Goal: Communication & Community: Answer question/provide support

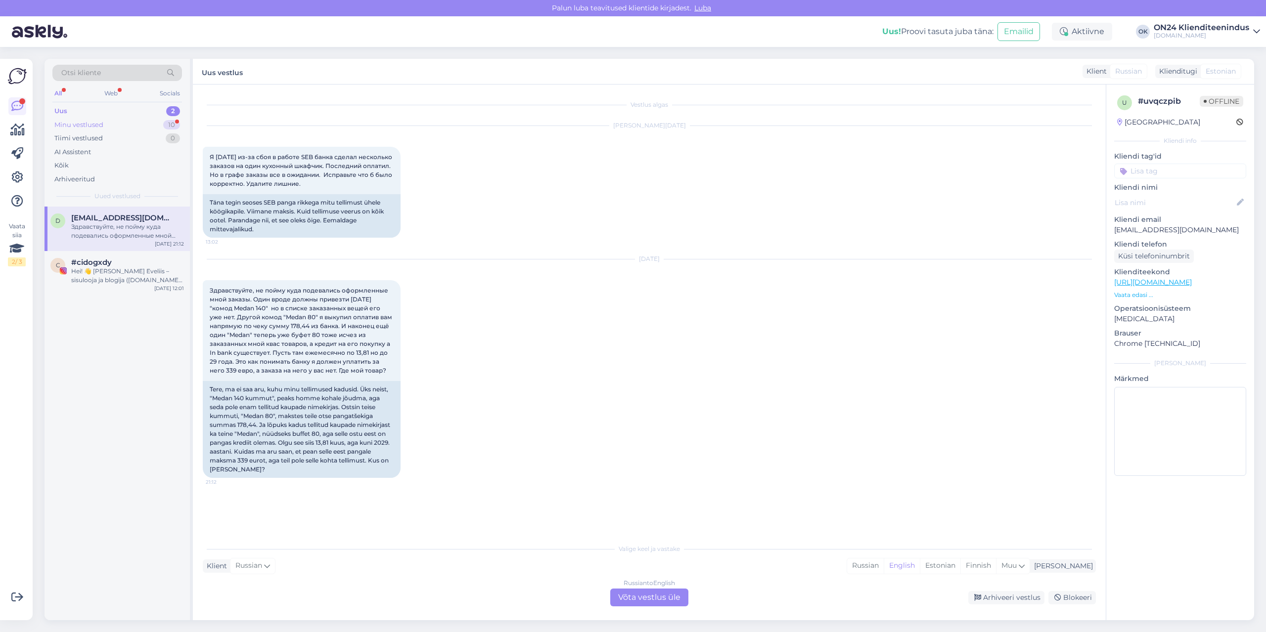
click at [102, 126] on div "Minu vestlused" at bounding box center [78, 125] width 49 height 10
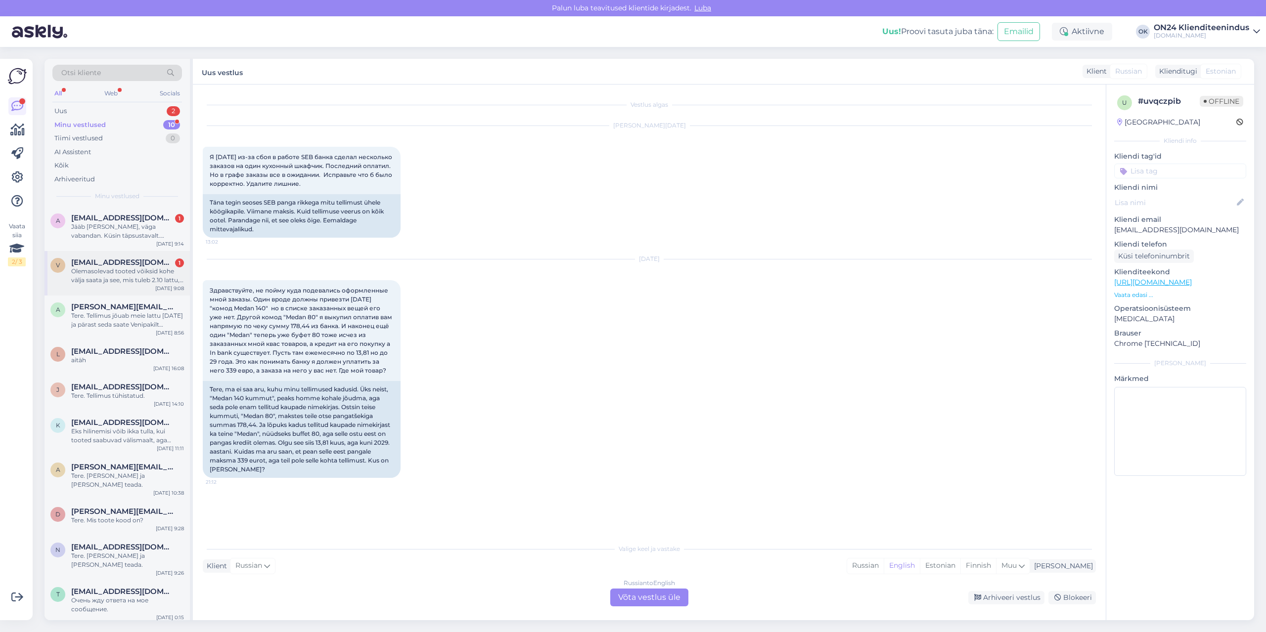
click at [128, 272] on div "Olemasolevad tooted võiksid kohe välja saata ja see, mis tuleb 2.10 lattu, võib…" at bounding box center [127, 276] width 113 height 18
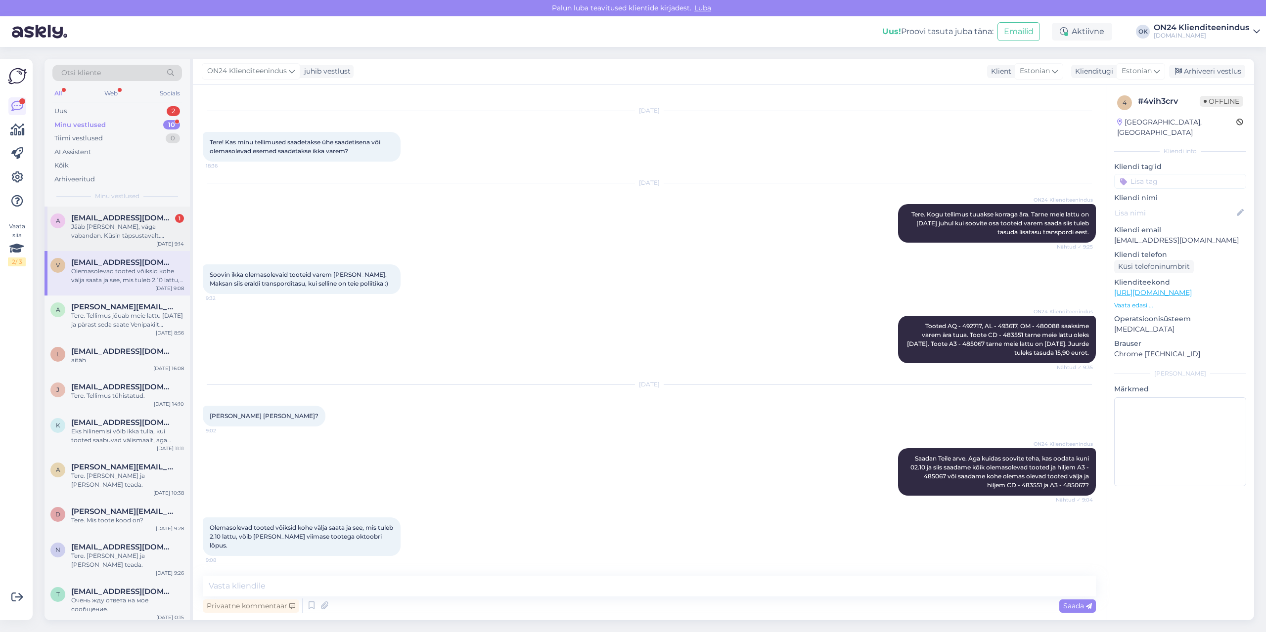
click at [139, 221] on span "[EMAIL_ADDRESS][DOMAIN_NAME]" at bounding box center [122, 218] width 103 height 9
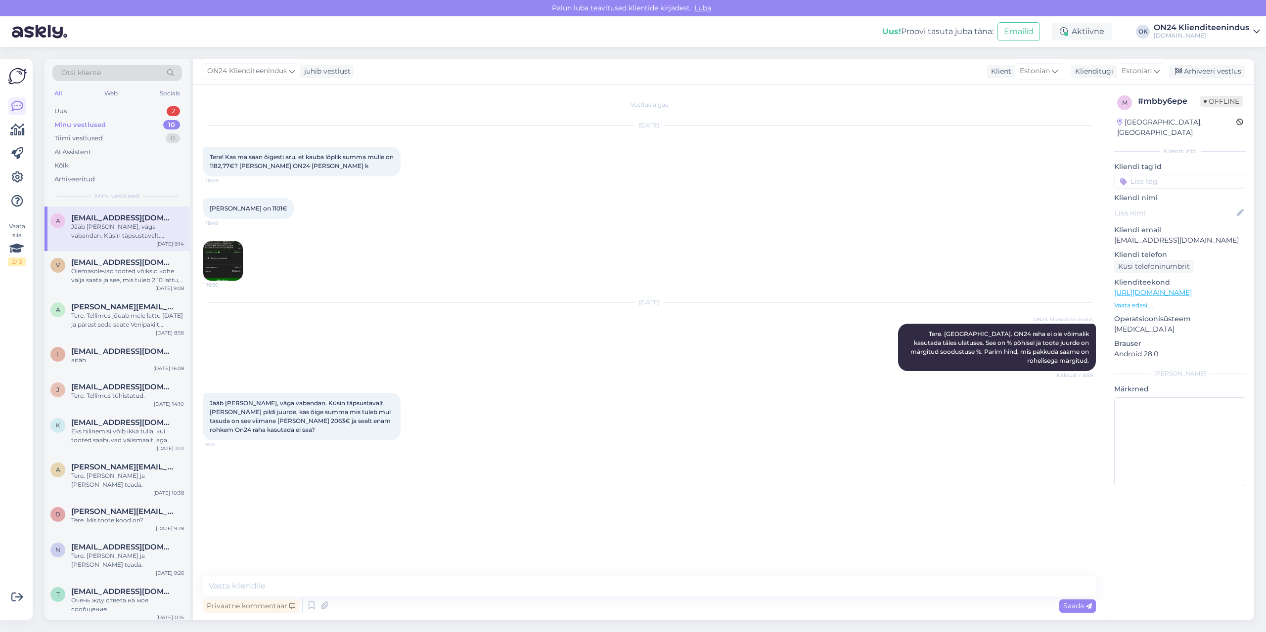
scroll to position [0, 0]
click at [110, 107] on div "Uus 2" at bounding box center [117, 111] width 130 height 14
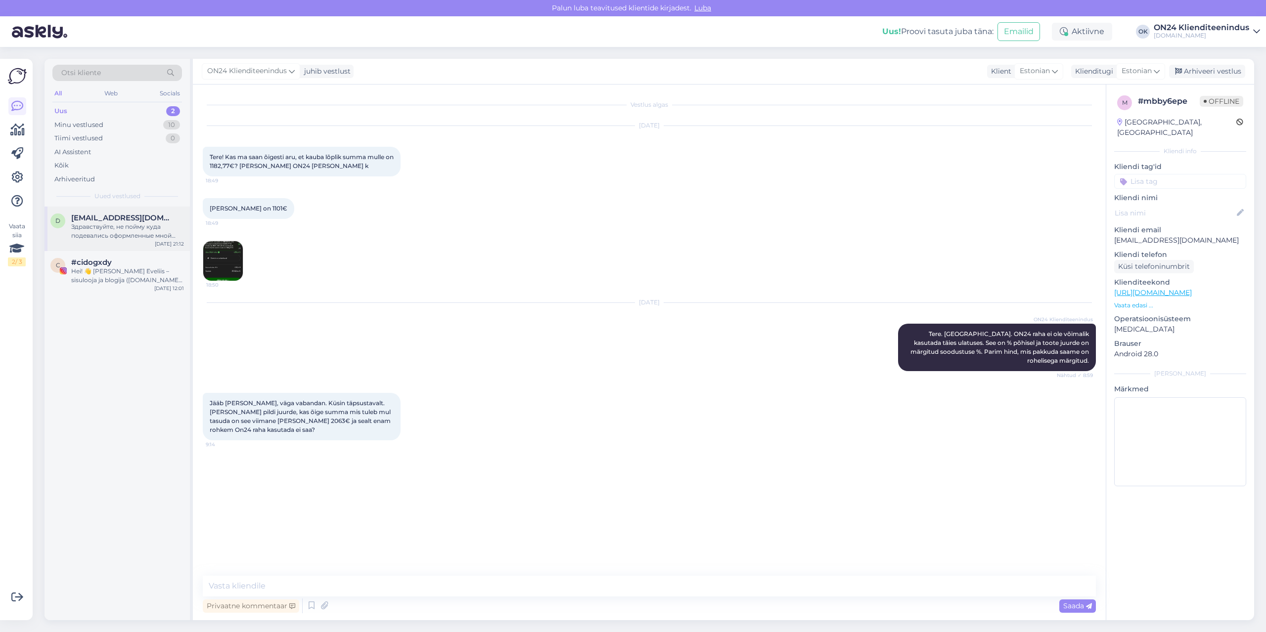
click at [108, 233] on div "Здравствуйте, не пойму куда подевались оформленные мной заказы. Один вроде долж…" at bounding box center [127, 231] width 113 height 18
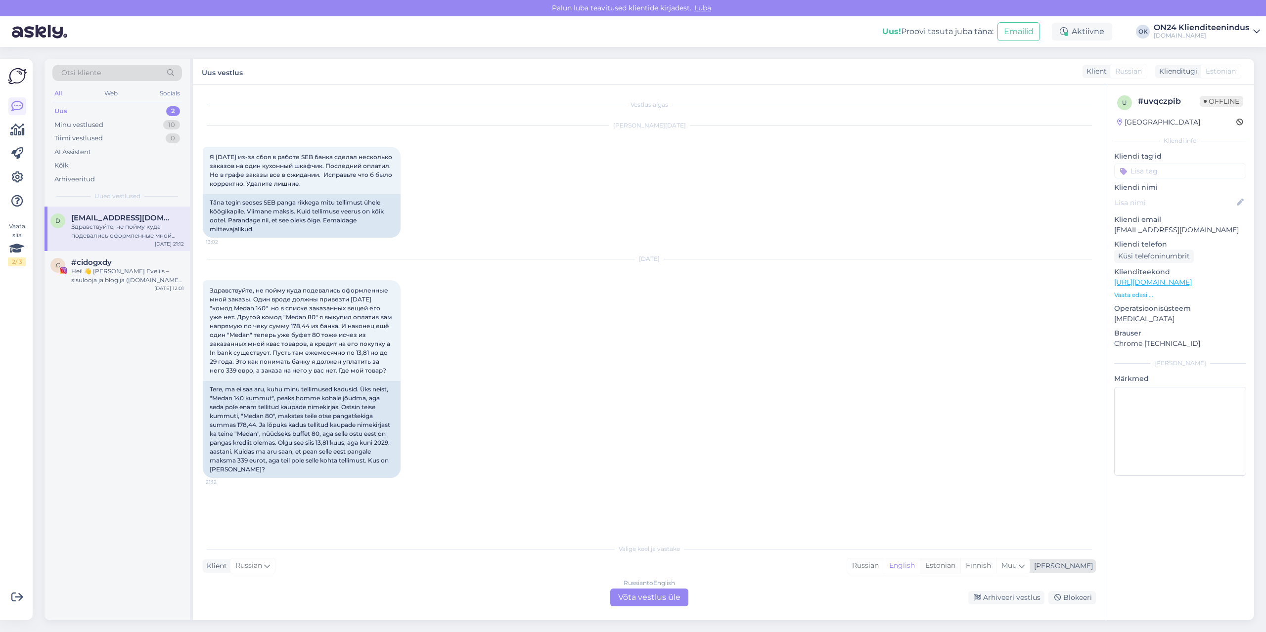
click at [960, 567] on div "Estonian" at bounding box center [940, 566] width 41 height 15
click at [661, 599] on div "Russian to Estonian Võta vestlus üle" at bounding box center [649, 598] width 78 height 18
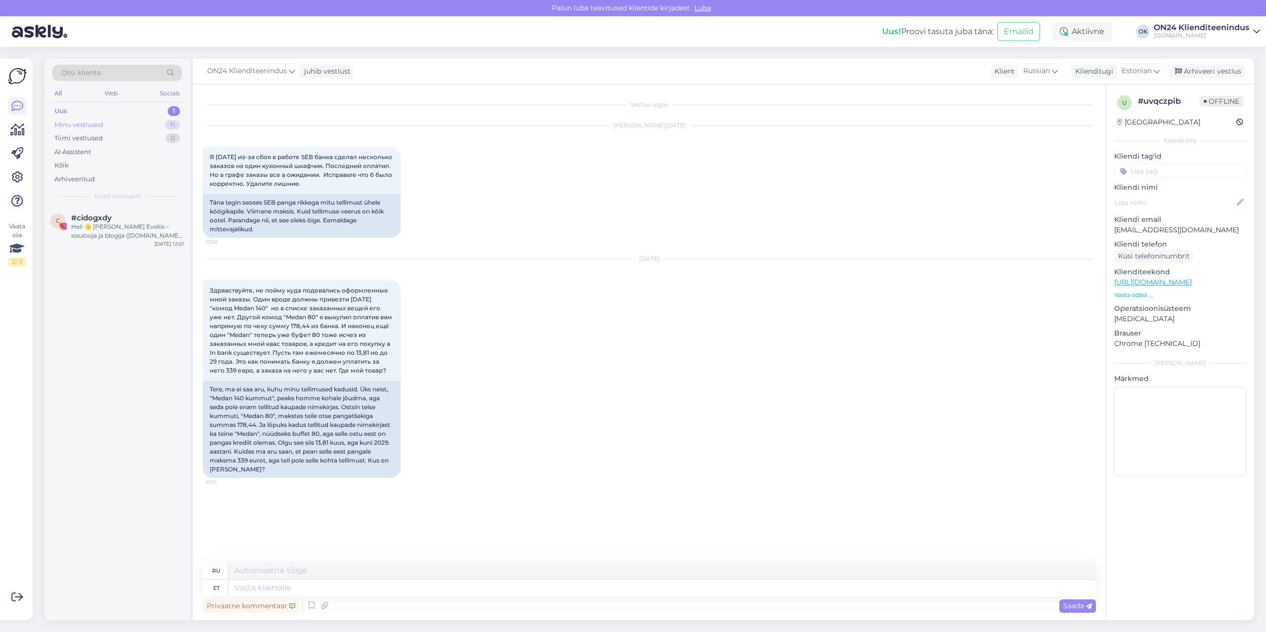
click at [117, 124] on div "Minu vestlused 11" at bounding box center [117, 125] width 130 height 14
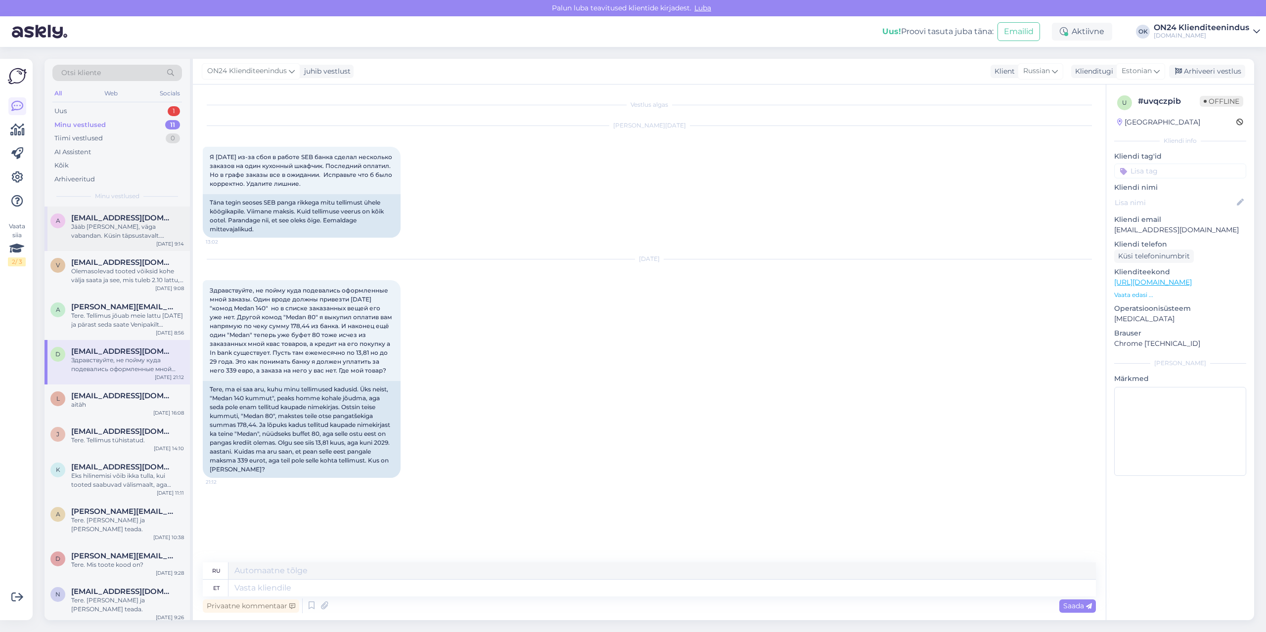
click at [113, 226] on div "Jääb [PERSON_NAME], väga vabandan. Küsin täpsustavalt. [PERSON_NAME] pildi juur…" at bounding box center [127, 231] width 113 height 18
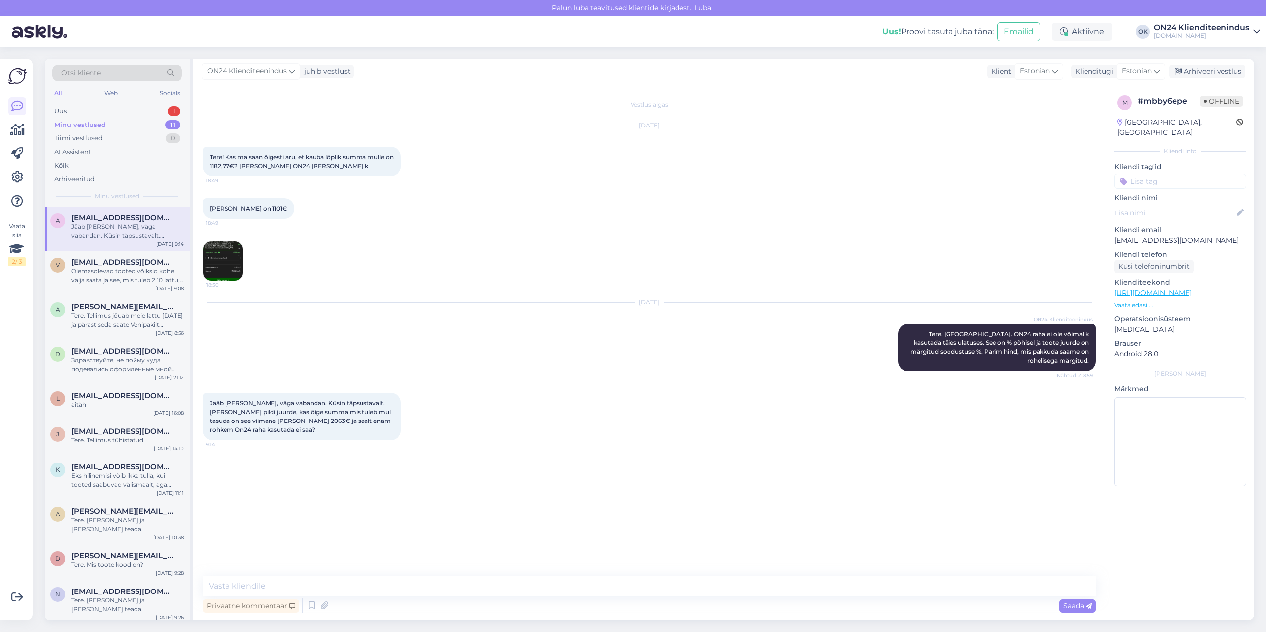
click at [235, 260] on img at bounding box center [223, 261] width 40 height 40
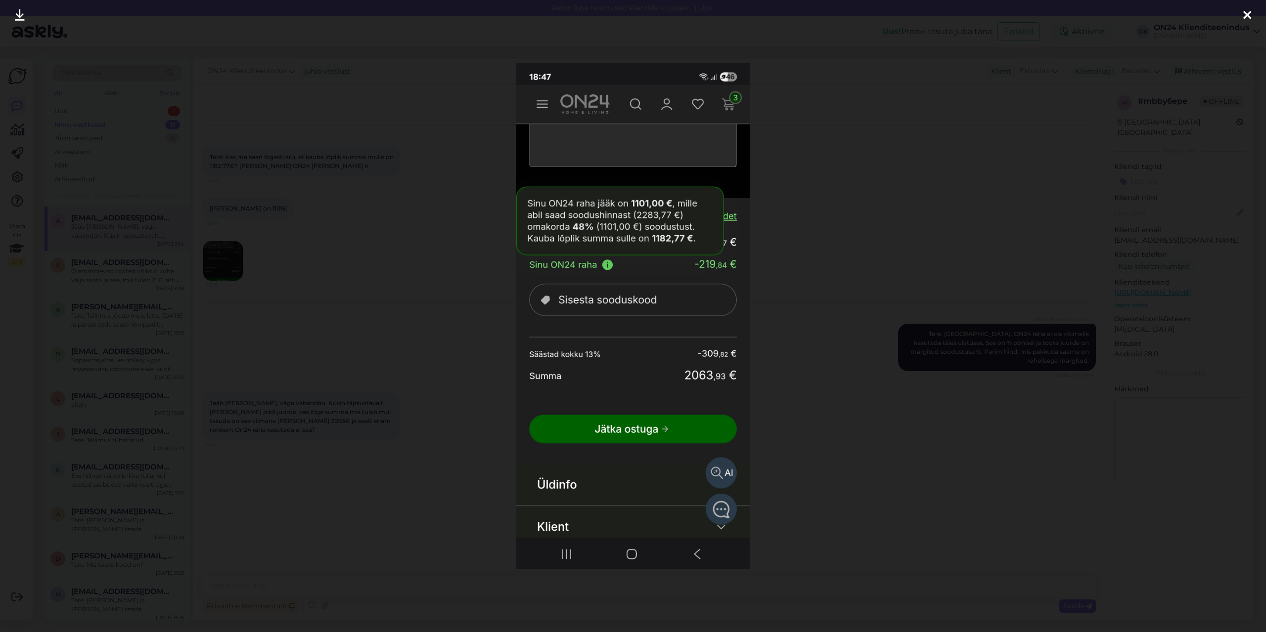
click at [386, 270] on div at bounding box center [633, 316] width 1266 height 632
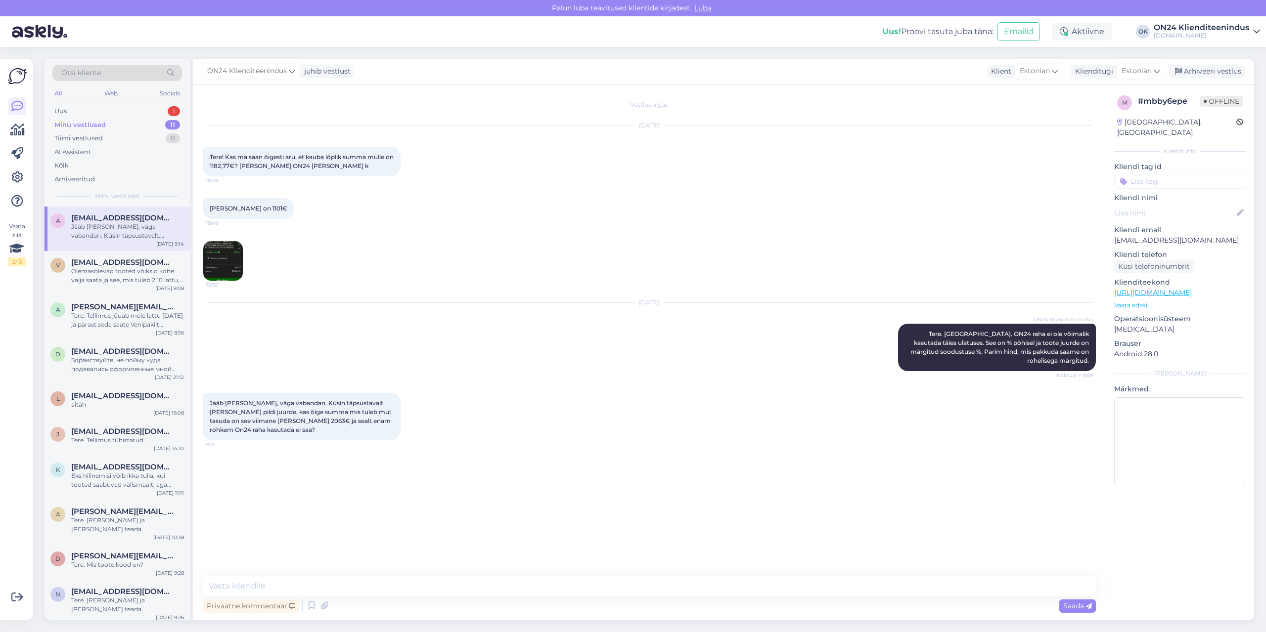
click at [1180, 235] on p "[EMAIL_ADDRESS][DOMAIN_NAME]" at bounding box center [1180, 240] width 132 height 10
copy p "[EMAIL_ADDRESS][DOMAIN_NAME]"
click at [220, 248] on img at bounding box center [223, 261] width 40 height 40
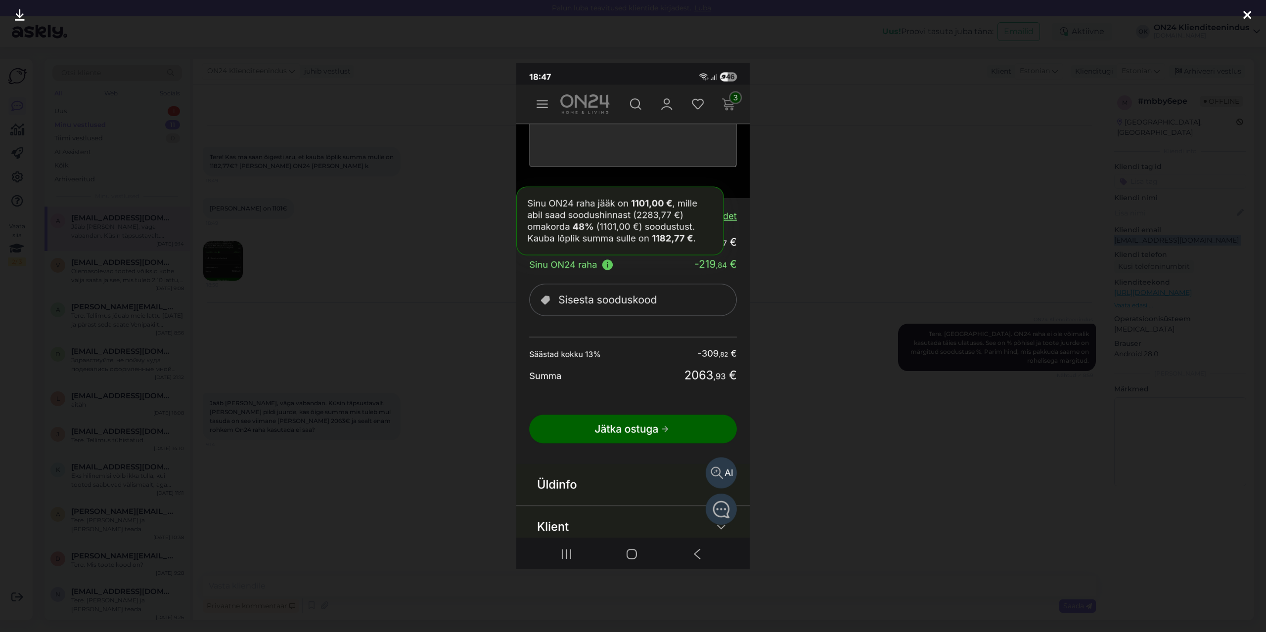
click at [352, 262] on div at bounding box center [633, 316] width 1266 height 632
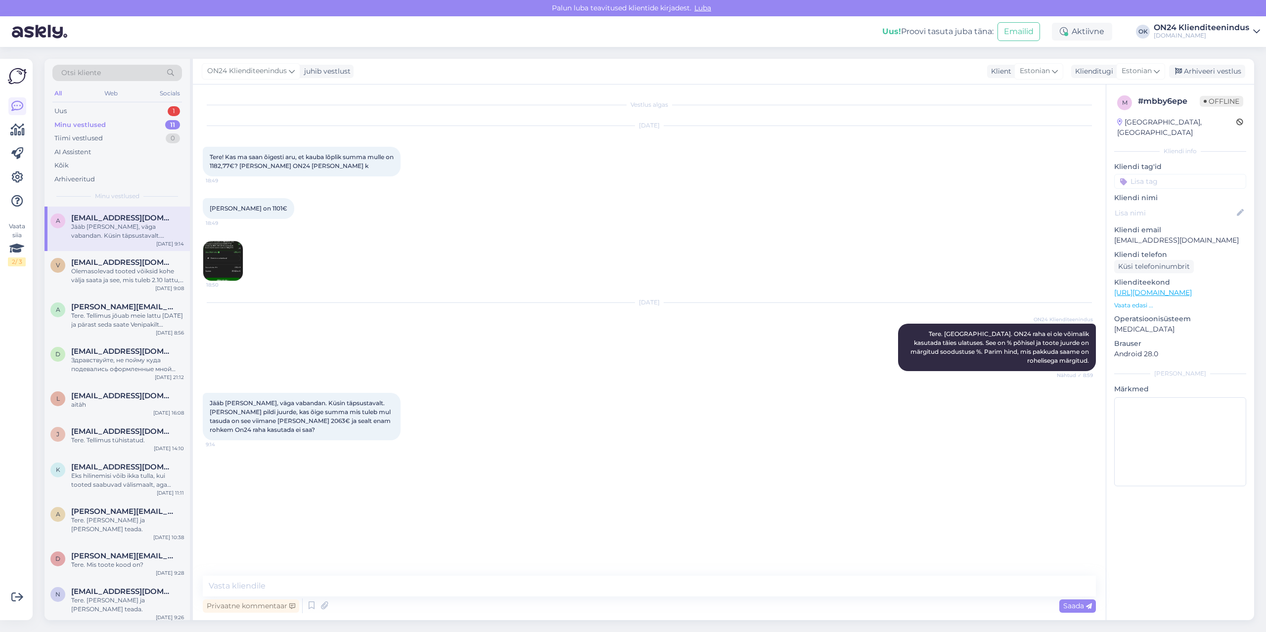
click at [223, 256] on img at bounding box center [223, 261] width 40 height 40
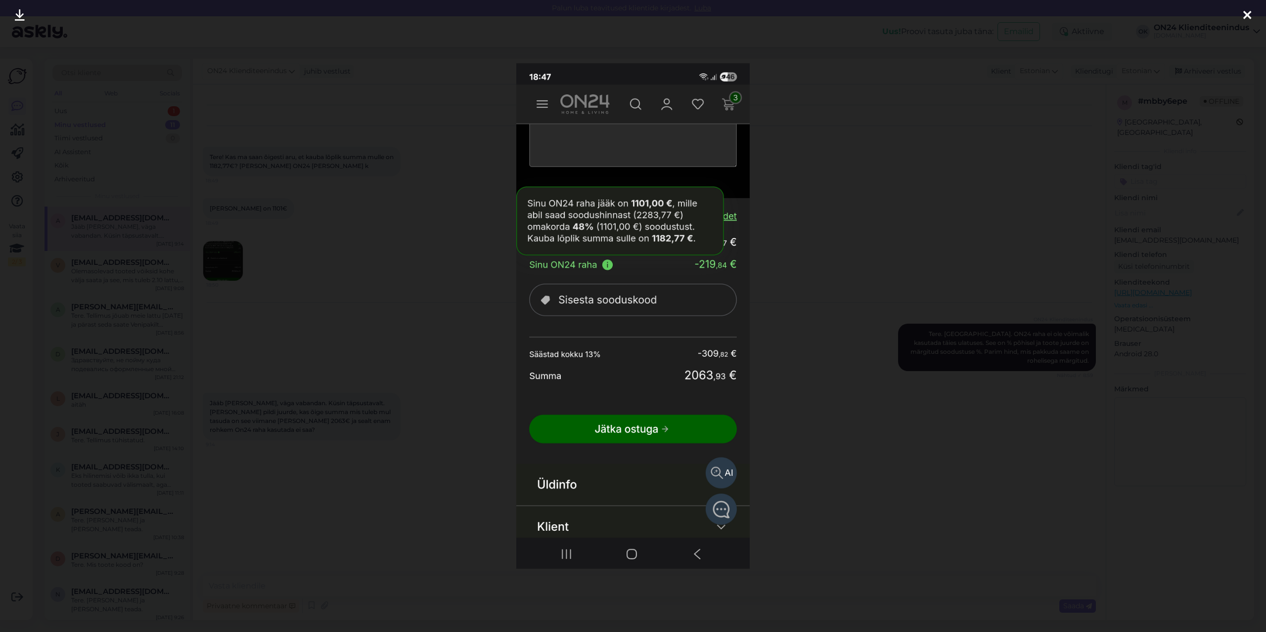
click at [349, 284] on div at bounding box center [633, 316] width 1266 height 632
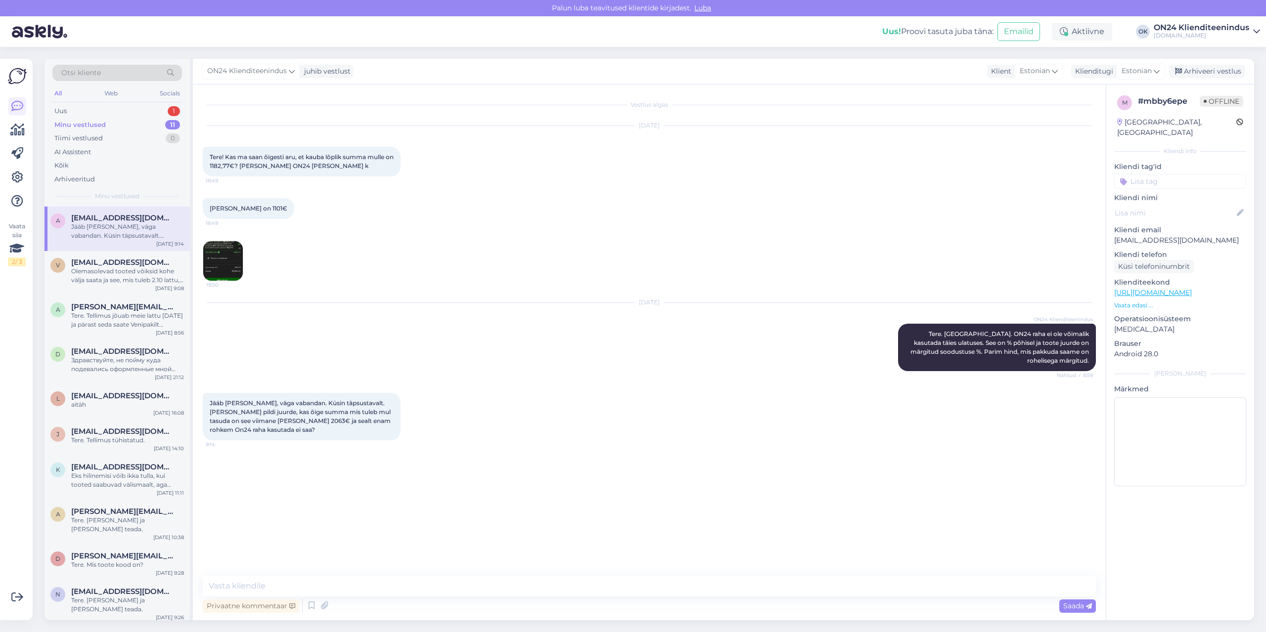
click at [222, 261] on img at bounding box center [223, 261] width 40 height 40
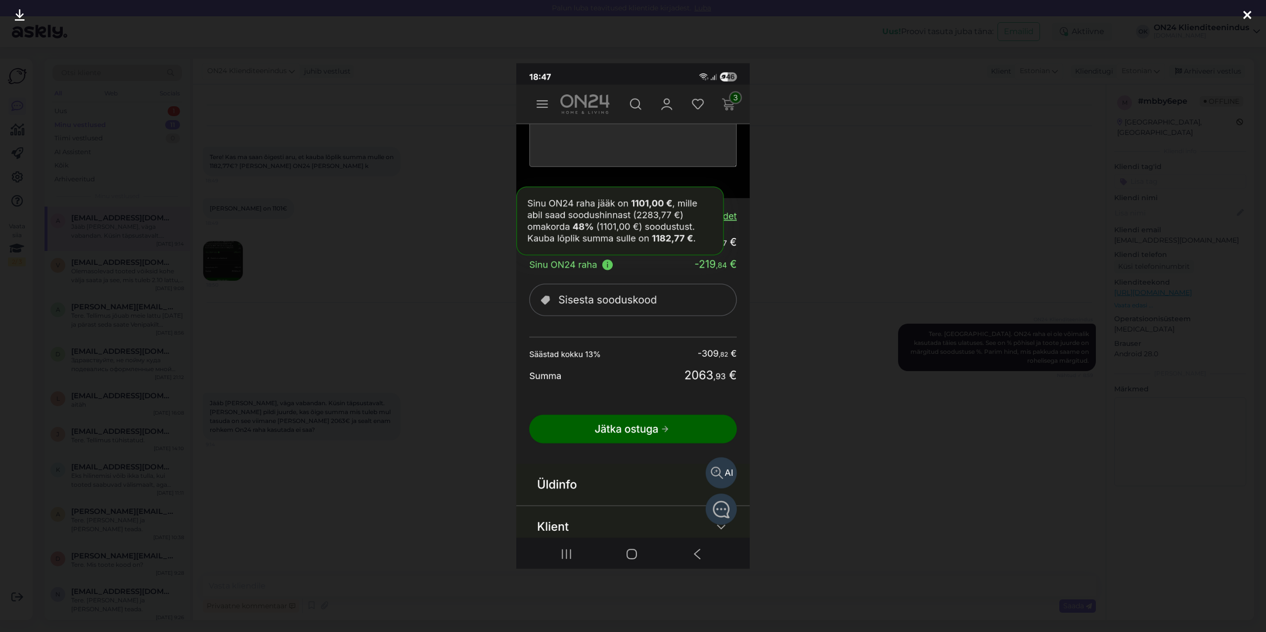
click at [423, 291] on div at bounding box center [633, 316] width 1266 height 632
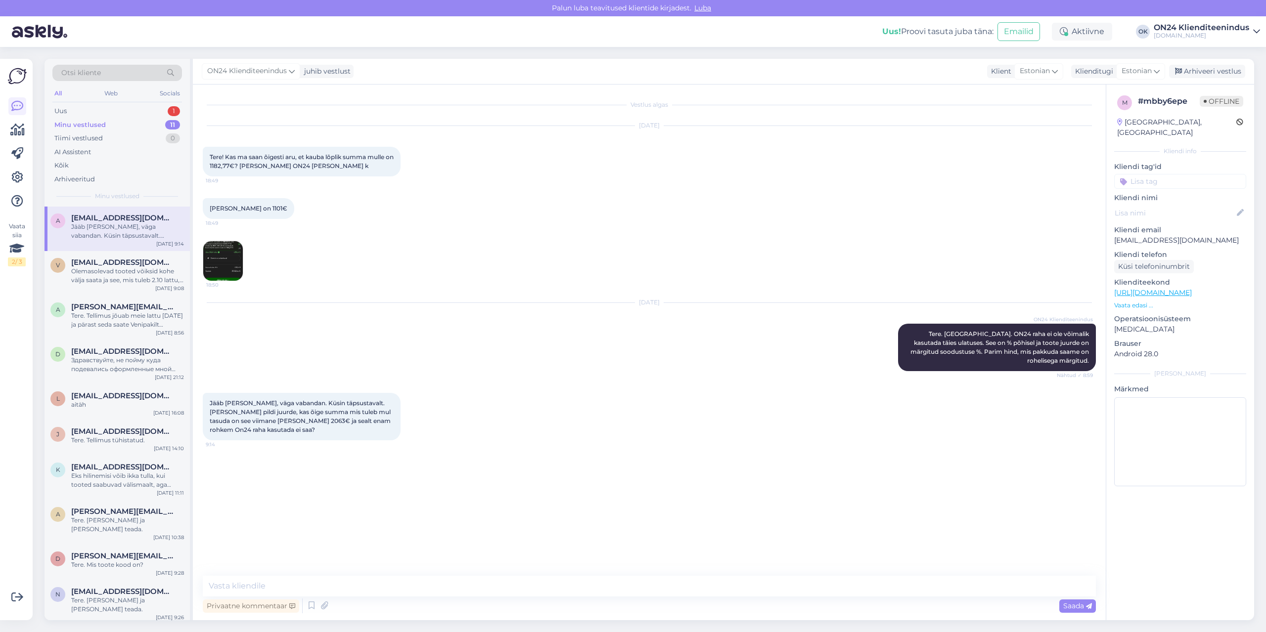
click at [218, 259] on img at bounding box center [223, 261] width 40 height 40
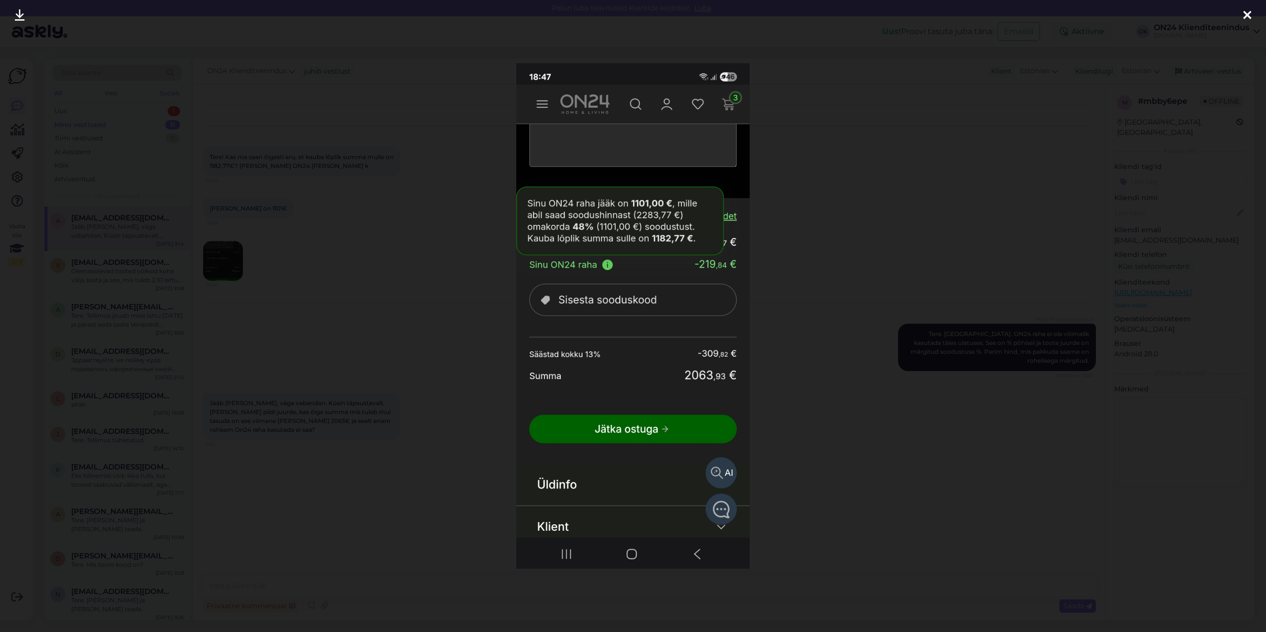
click at [1023, 263] on div at bounding box center [633, 316] width 1266 height 632
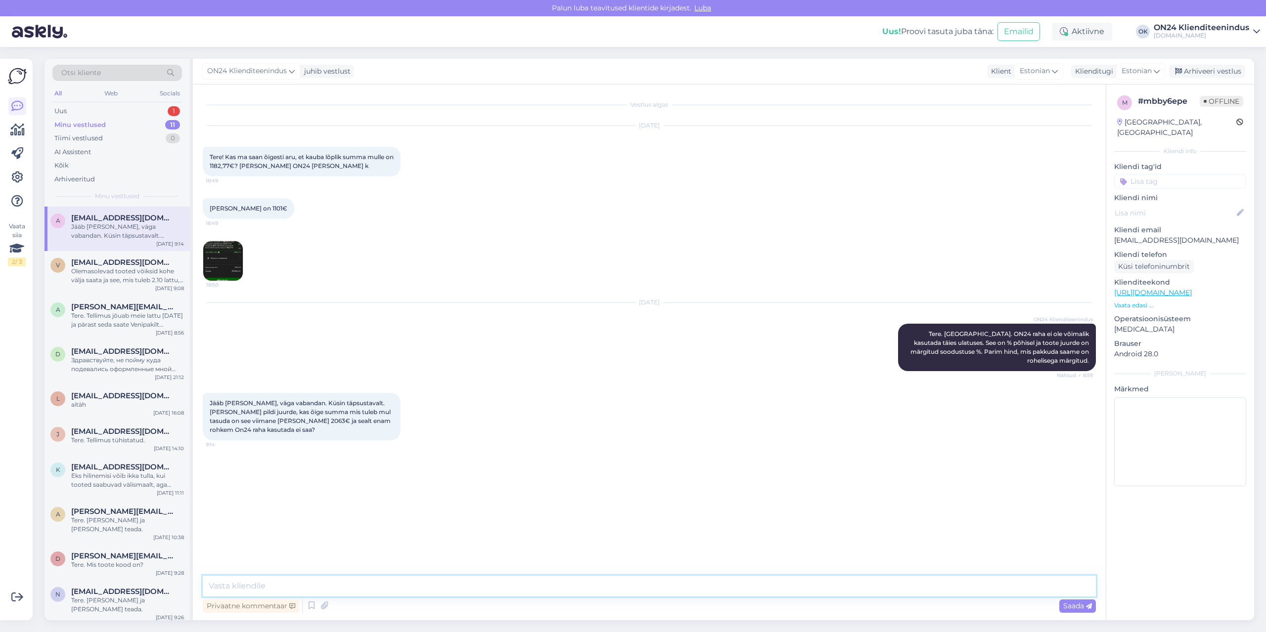
click at [234, 588] on textarea at bounding box center [649, 586] width 893 height 21
type textarea "j"
type textarea "Jah."
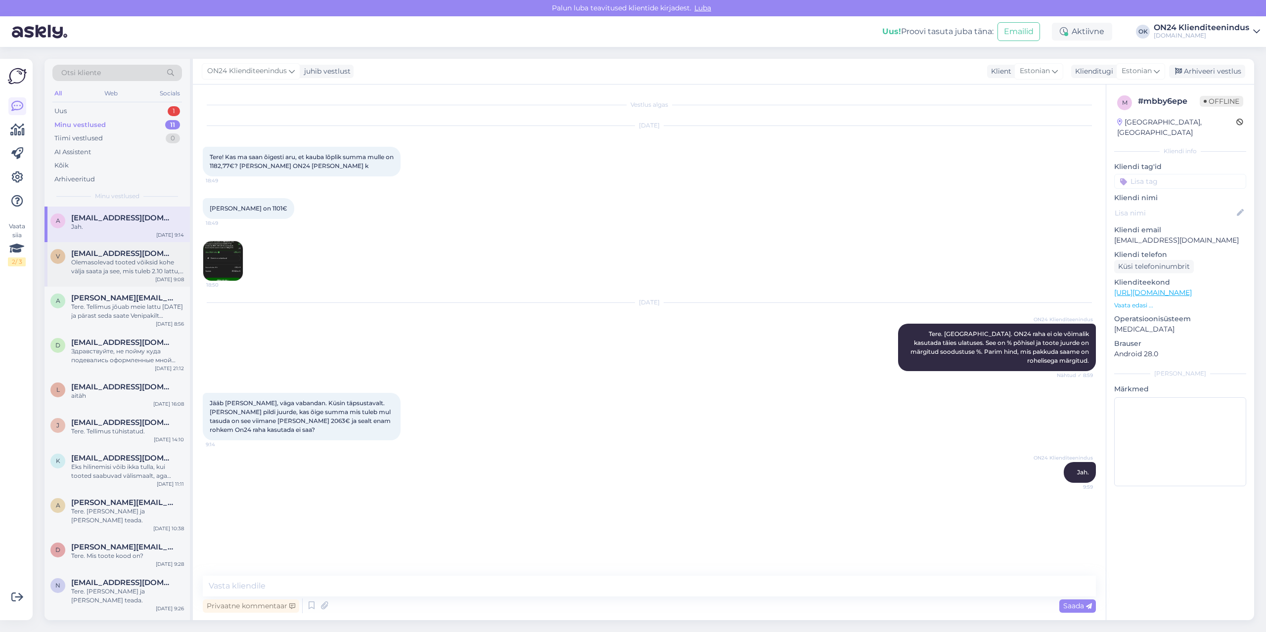
click at [131, 263] on div "Olemasolevad tooted võiksid kohe välja saata ja see, mis tuleb 2.10 lattu, võib…" at bounding box center [127, 267] width 113 height 18
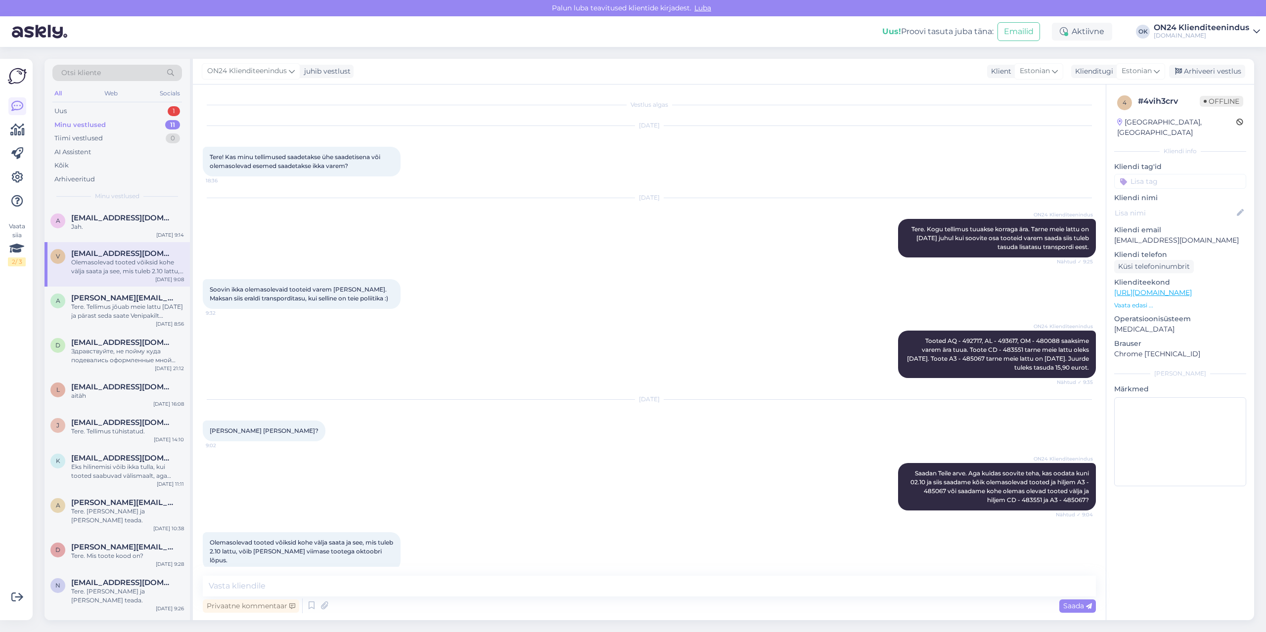
scroll to position [15, 0]
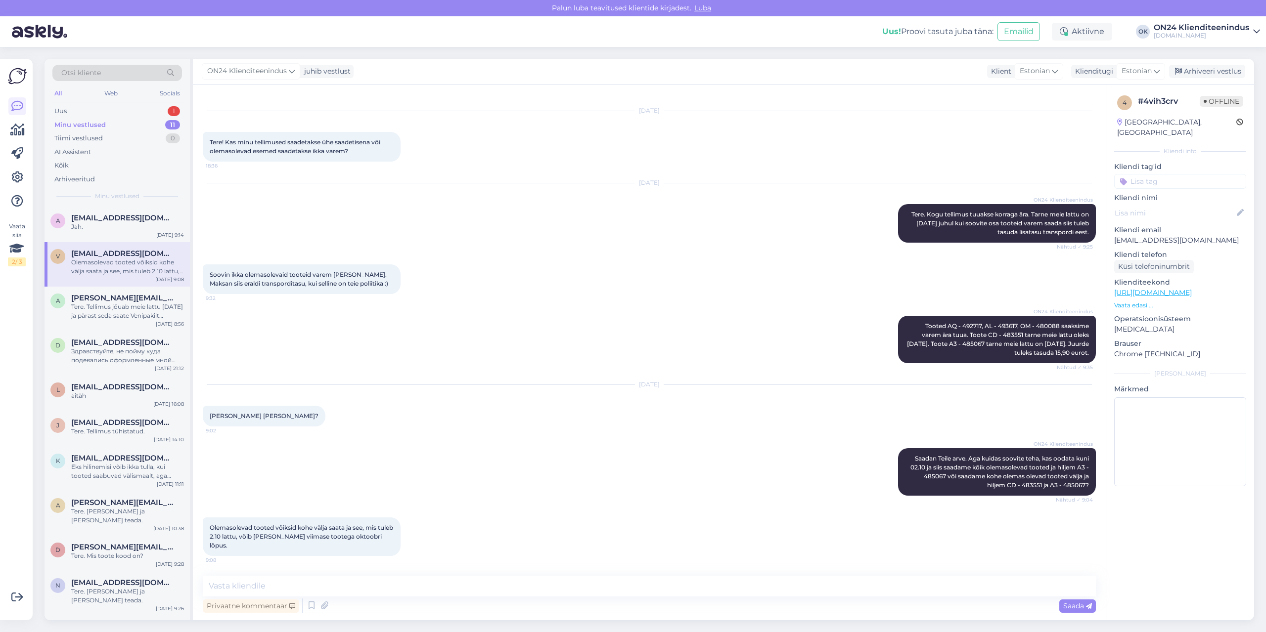
click at [1149, 235] on p "[EMAIL_ADDRESS][DOMAIN_NAME]" at bounding box center [1180, 240] width 132 height 10
copy p "[EMAIL_ADDRESS][DOMAIN_NAME]"
click at [453, 579] on textarea at bounding box center [649, 586] width 893 height 21
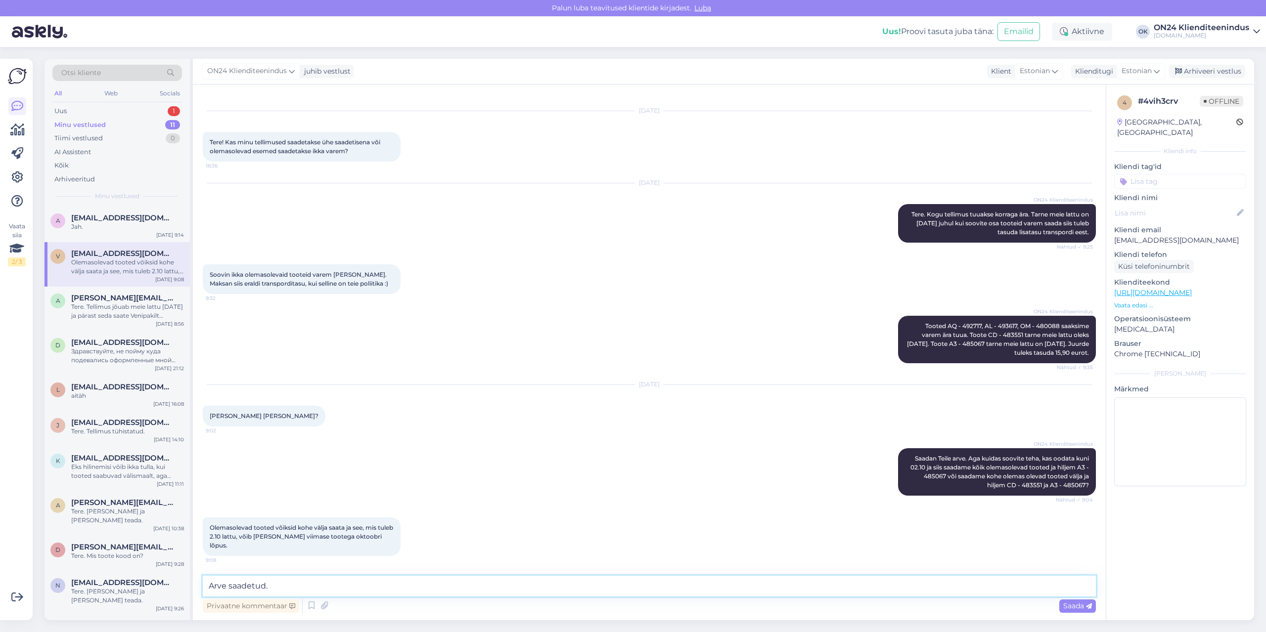
type textarea "Arve saadetud."
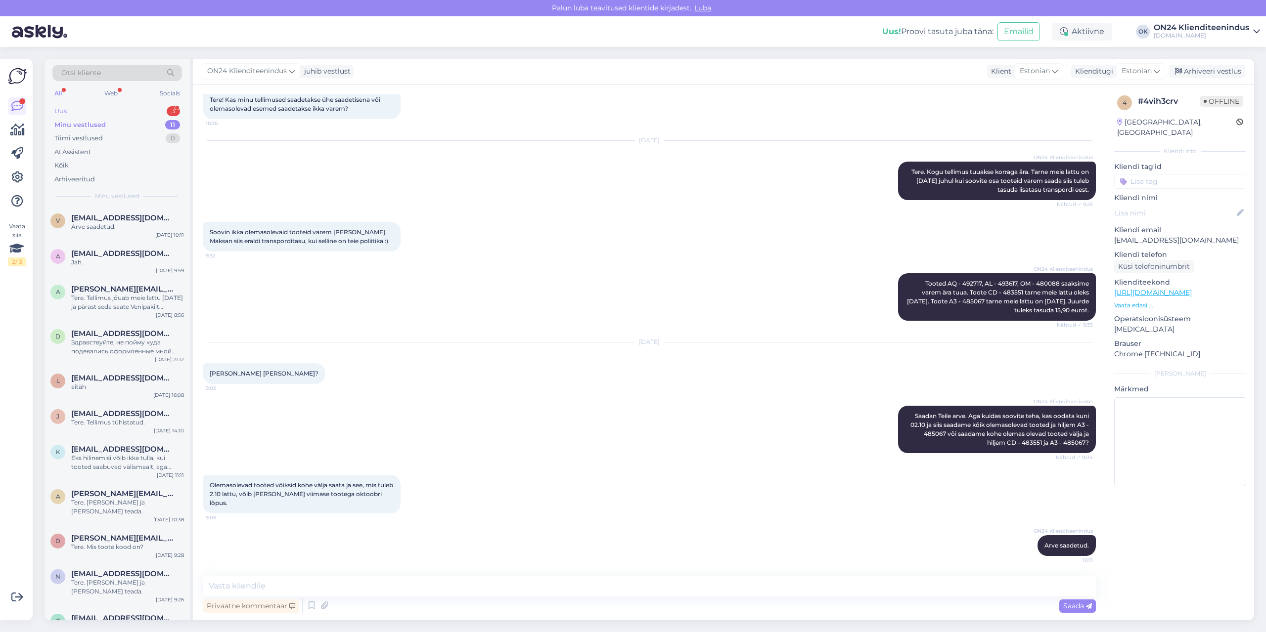
click at [96, 114] on div "Uus 3" at bounding box center [117, 111] width 130 height 14
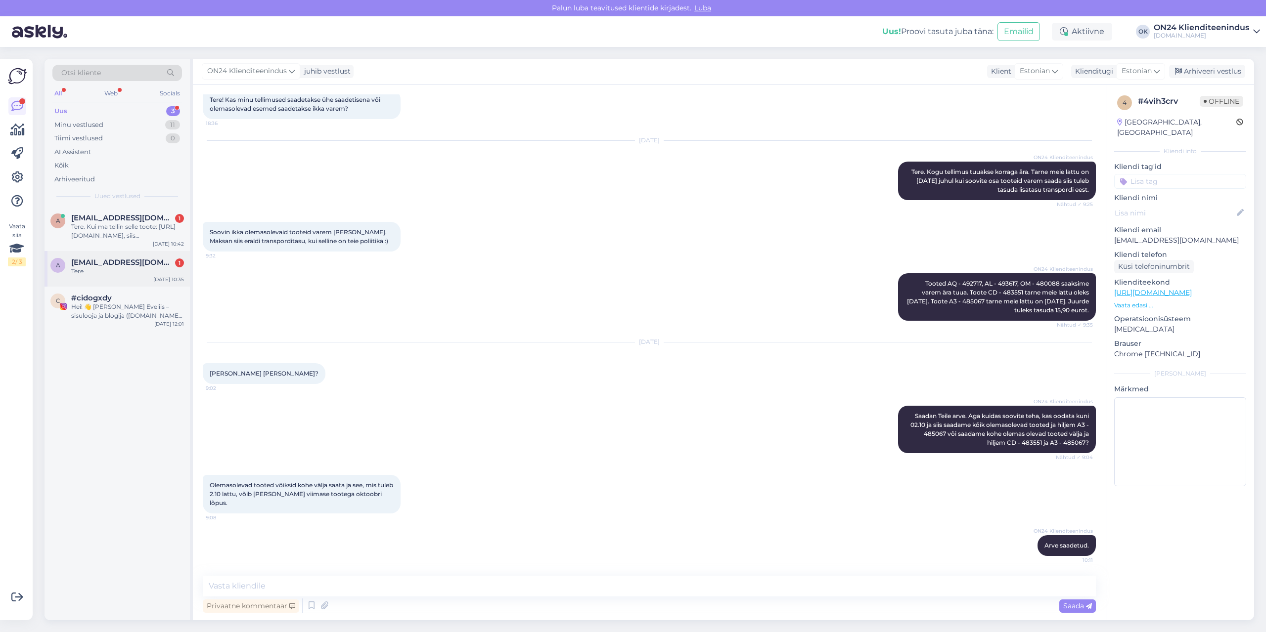
click at [132, 261] on span "[EMAIL_ADDRESS][DOMAIN_NAME]" at bounding box center [122, 262] width 103 height 9
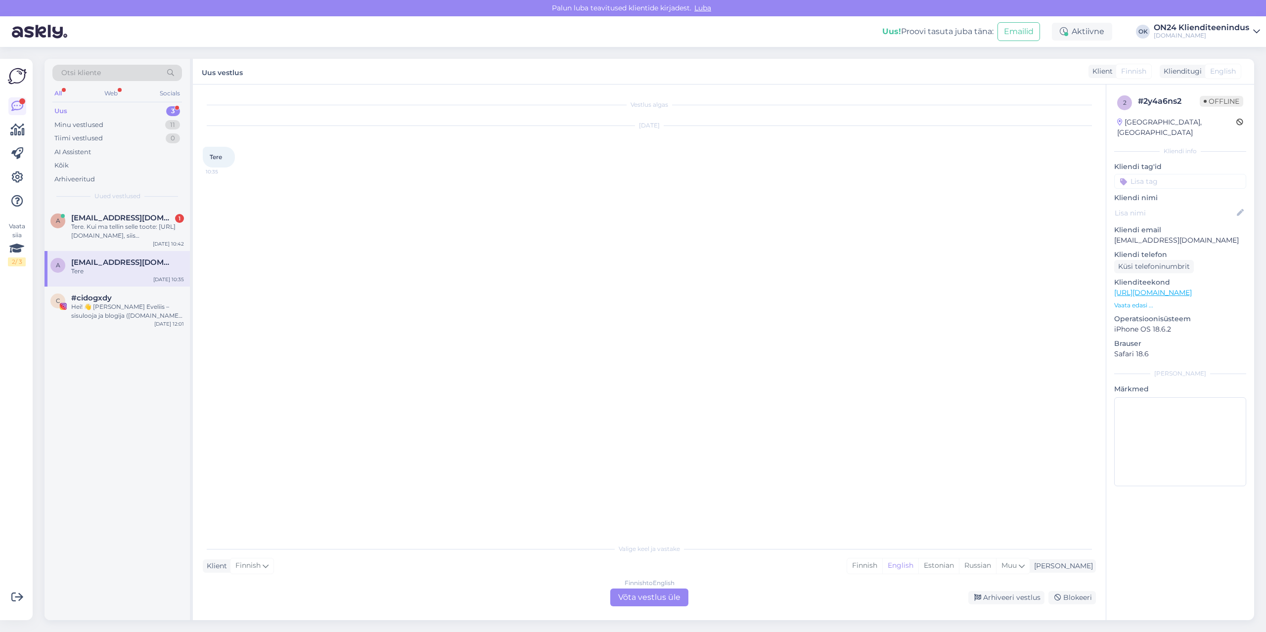
scroll to position [0, 0]
click at [959, 563] on div "Estonian" at bounding box center [938, 566] width 41 height 15
click at [671, 606] on div "Finnish to Estonian Võta vestlus üle" at bounding box center [649, 598] width 78 height 18
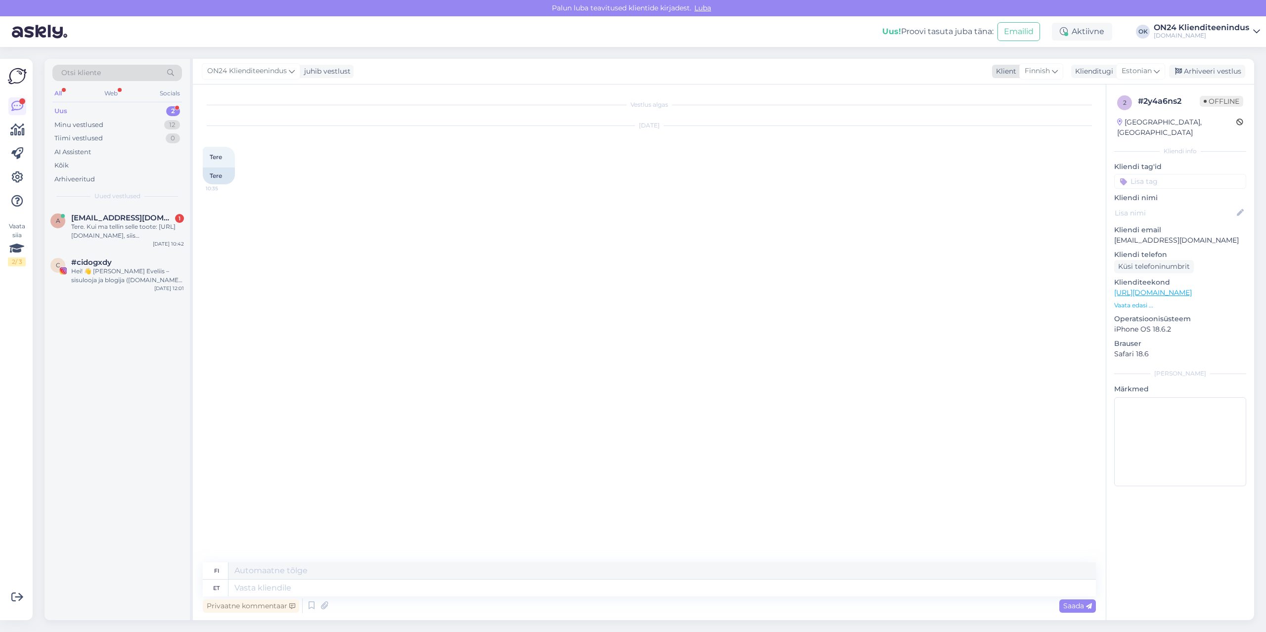
click at [1036, 72] on span "Finnish" at bounding box center [1036, 71] width 25 height 11
click at [1023, 88] on input "est" at bounding box center [1027, 92] width 93 height 15
click at [1013, 117] on link "Estonian" at bounding box center [1027, 115] width 109 height 16
click at [349, 577] on textarea at bounding box center [649, 586] width 893 height 21
type textarea "Tere. Kuidas saame abiks olla?"
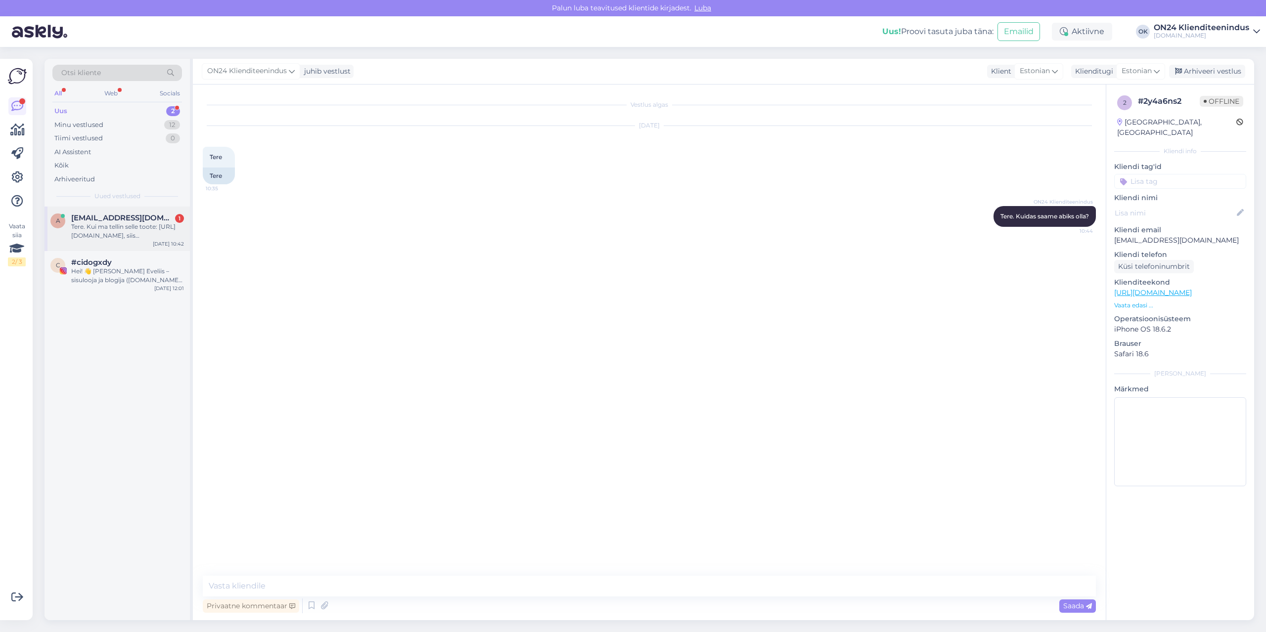
click at [121, 219] on span "[EMAIL_ADDRESS][DOMAIN_NAME]" at bounding box center [122, 218] width 103 height 9
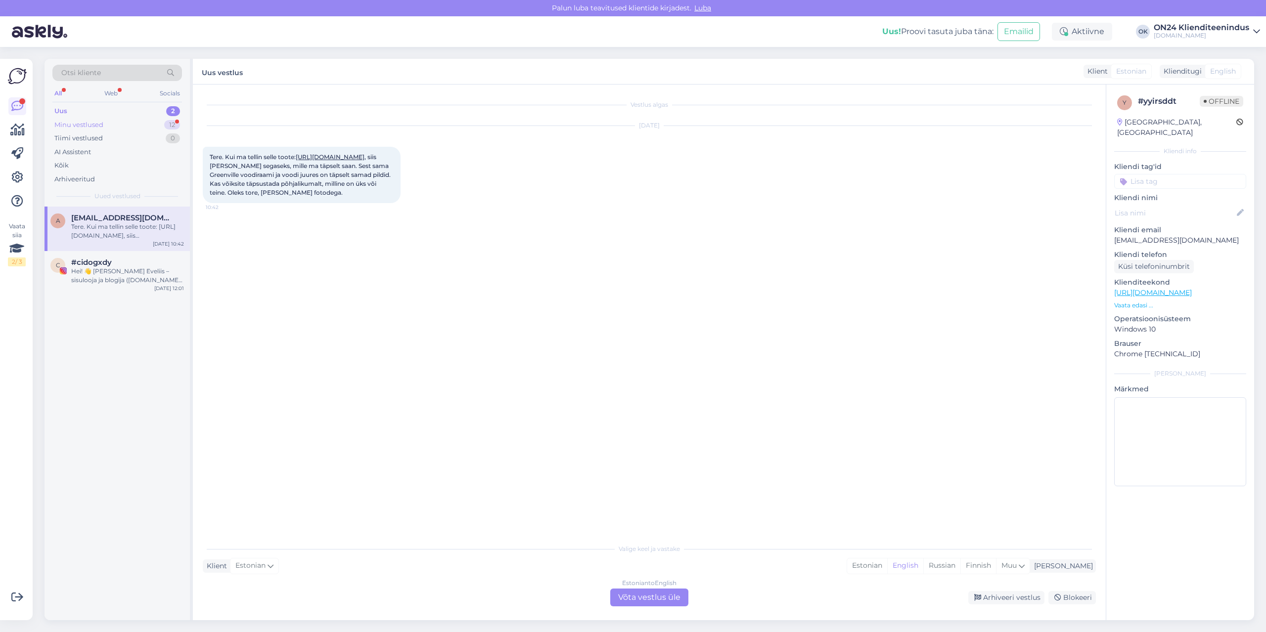
click at [103, 128] on div "Minu vestlused 12" at bounding box center [117, 125] width 130 height 14
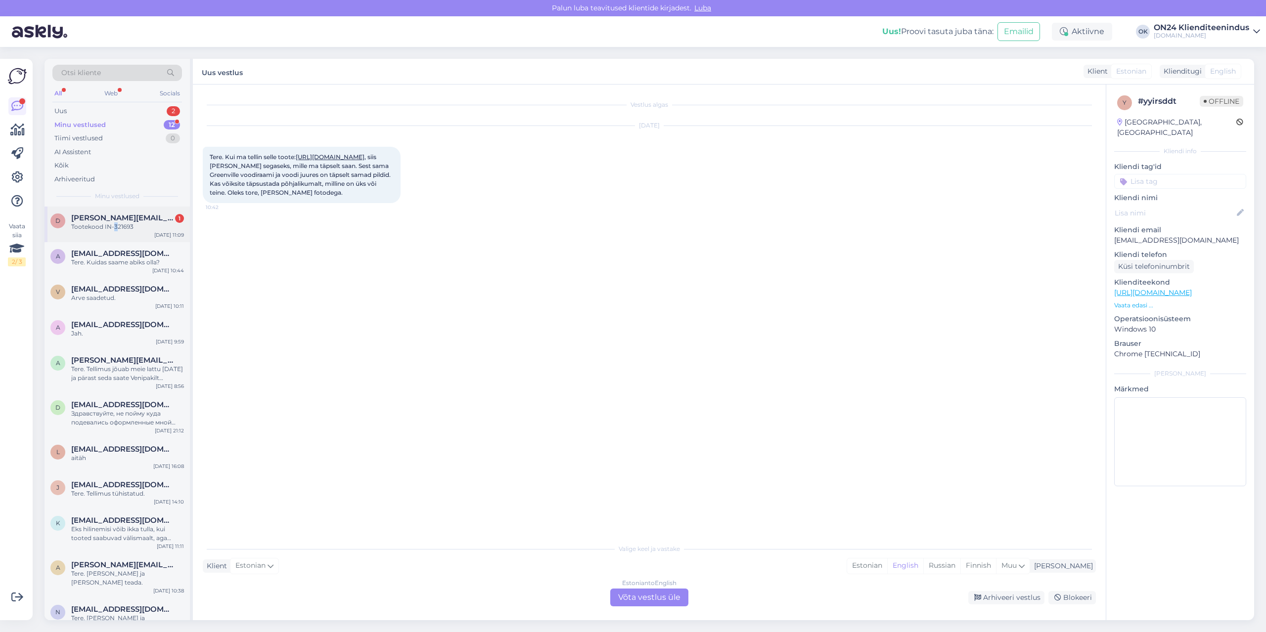
click at [115, 240] on div "D [PERSON_NAME][EMAIL_ADDRESS][DOMAIN_NAME] 1 Tootekood IN-321693 [DATE] 11:09" at bounding box center [116, 225] width 145 height 36
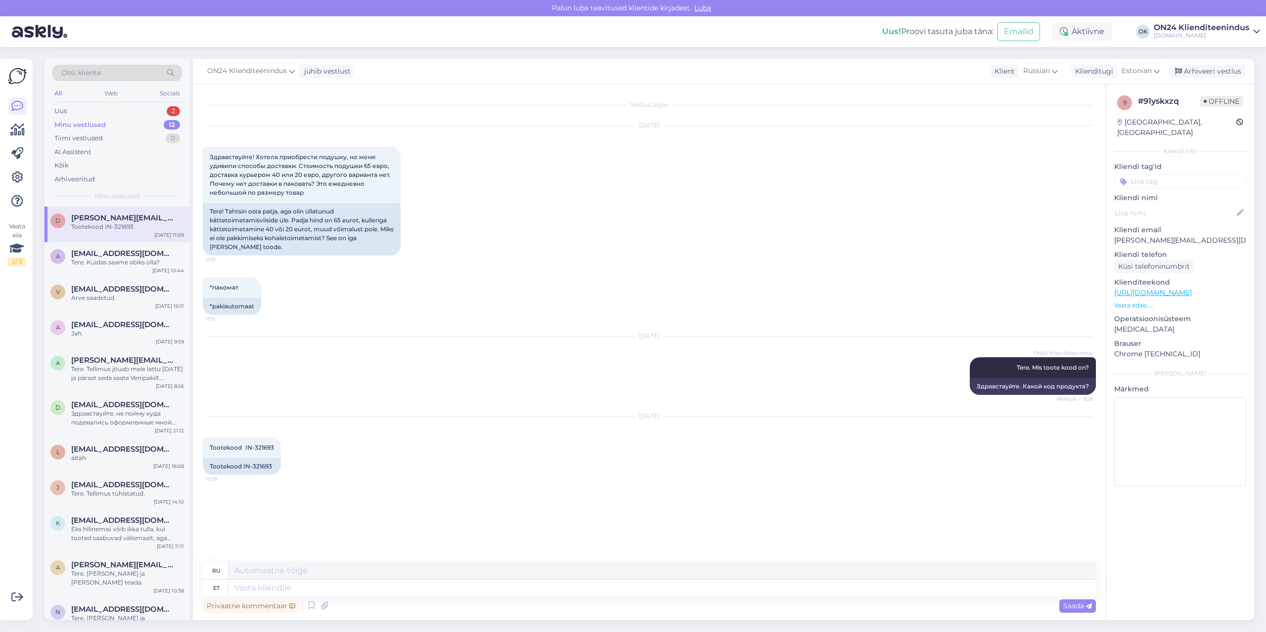
click at [399, 423] on div "[DATE] Tootekood IN-321693 11:09 Tootekood IN-321693" at bounding box center [649, 446] width 893 height 80
click at [261, 469] on div "Tootekood IN-321693" at bounding box center [242, 466] width 78 height 17
copy div "321693"
click at [375, 582] on textarea at bounding box center [661, 588] width 867 height 17
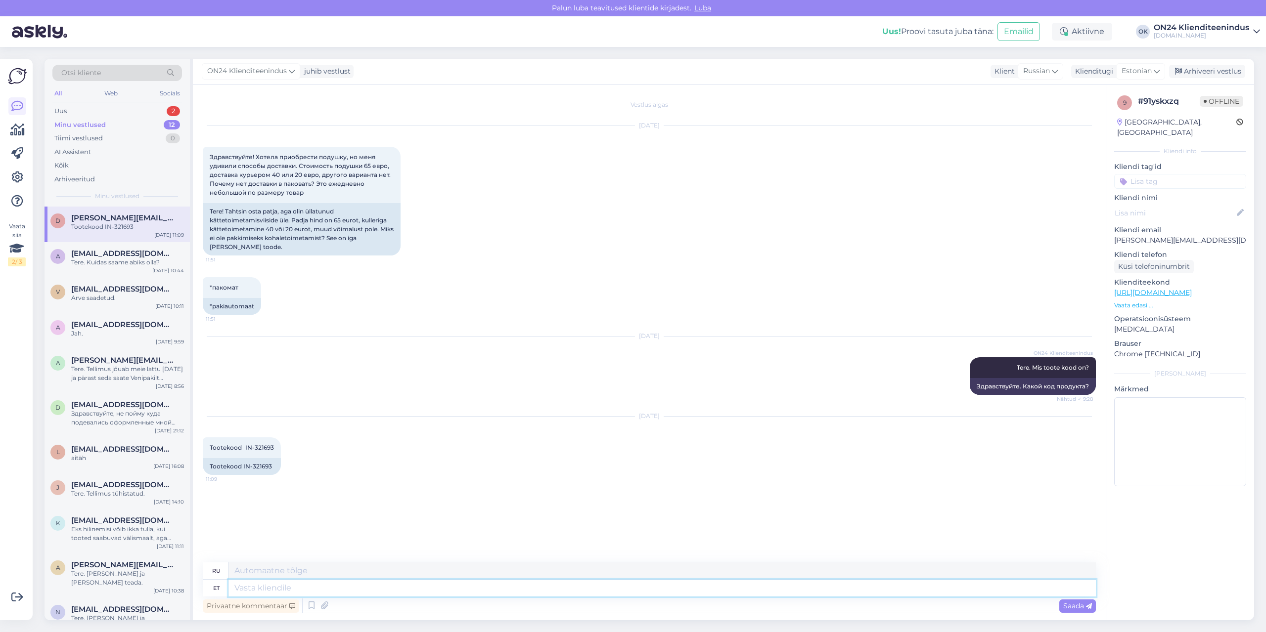
type textarea "T"
type textarea "See p"
type textarea "Этот"
type textarea "See padi ei"
type textarea "Эта подушка"
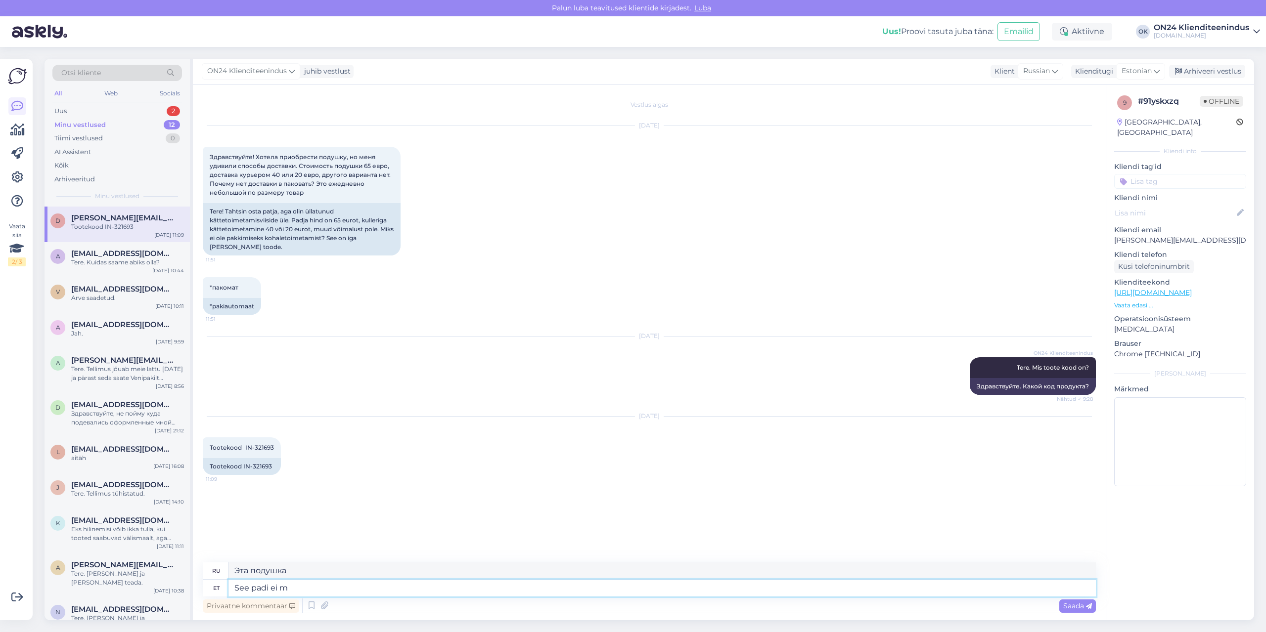
type textarea "See padi ei ma"
type textarea "Эта подушка не"
type textarea "See padi ei mahu m"
type textarea "Эта подушка не подходит."
type textarea "See padi ei mahu mõõtmetelt pa"
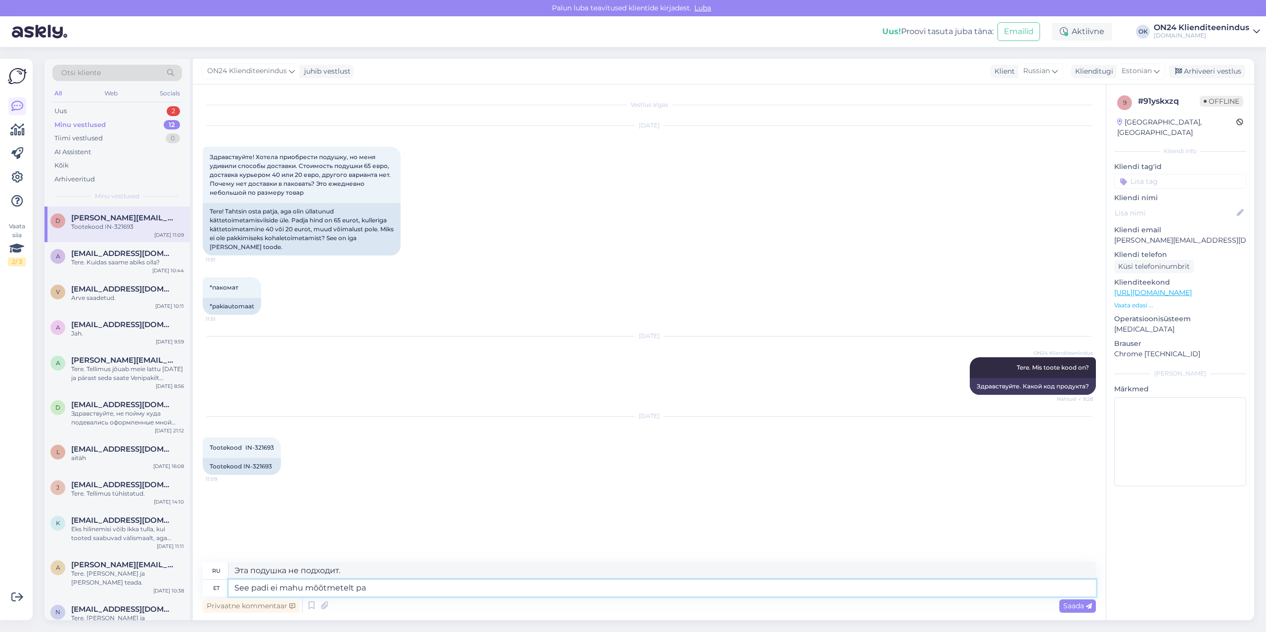
type textarea "Эта подушка не подходит по размеру."
type textarea "See padi ei mahu mõõtmetelt pakiautomaati. P"
type textarea "Эта подушка слишком мала, чтобы поместиться в посылочный автомат."
type textarea "See padi ei mahu mõõtmetelt pakiautomaati. Pikkus on"
type textarea "Эта подушка не помещается в посылочный автомат из-за своих размеров. Длина"
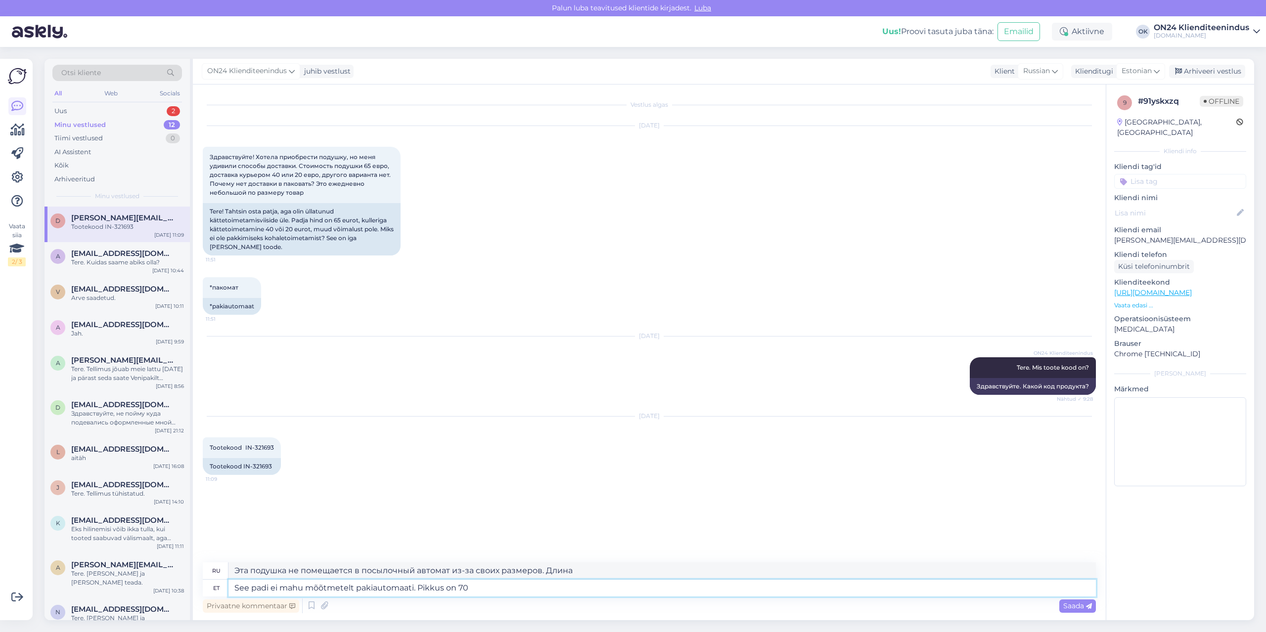
type textarea "See padi ei mahu mõõtmetelt pakiautomaati. Pikkus on 70"
type textarea "Эта подушка не помещается в посылочный автомат из-за своих размеров. Длина — 70…"
type textarea "See padi ei mahu mõõtmetelt pakiautomaati. Pikkus on 70 cm."
type textarea "Эта подушка слишком мала, чтобы поместиться в посылочный автомат. Длина — 70 см."
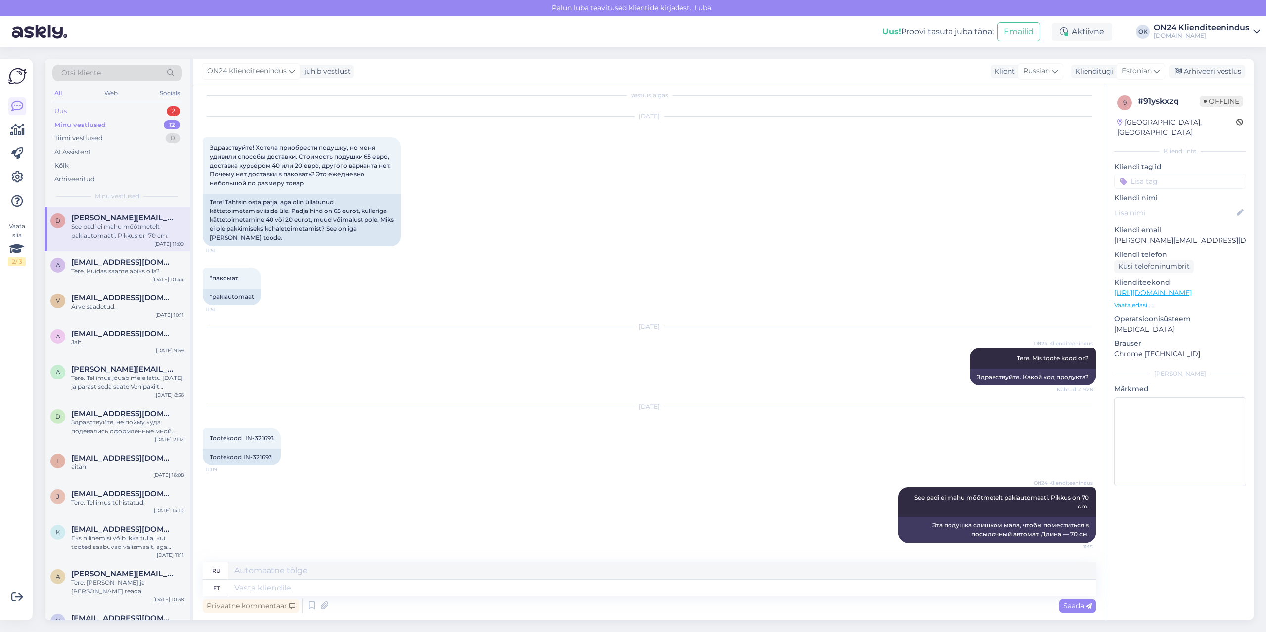
click at [128, 112] on div "Uus 2" at bounding box center [117, 111] width 130 height 14
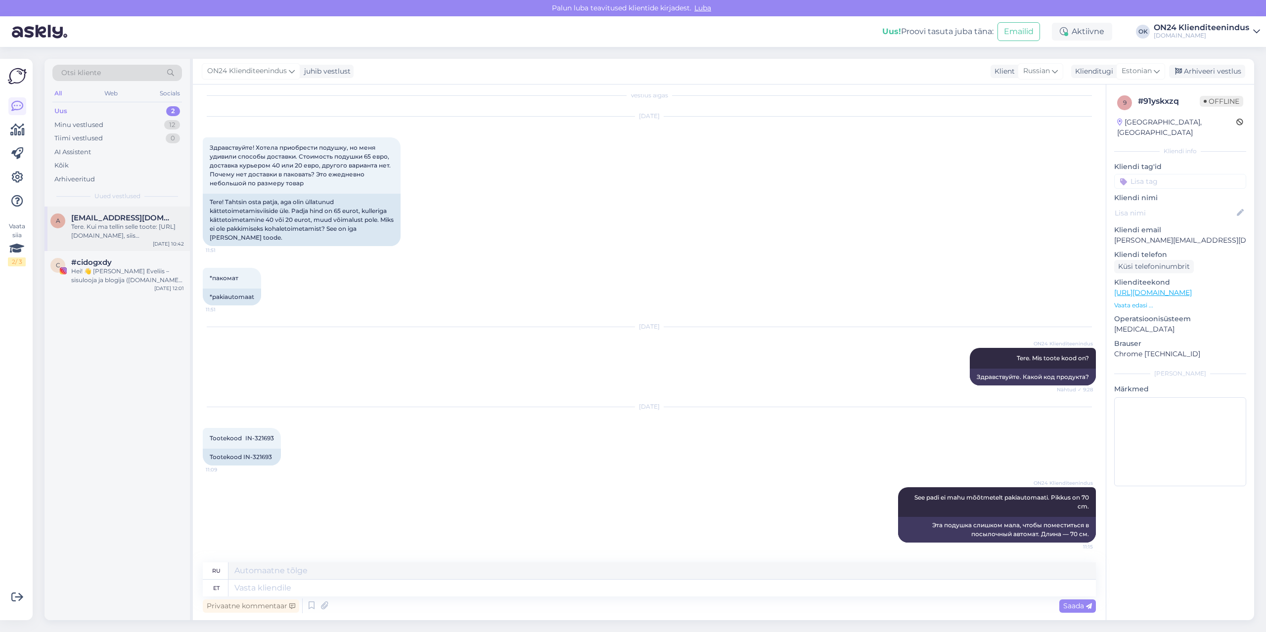
click at [106, 216] on span "[EMAIL_ADDRESS][DOMAIN_NAME]" at bounding box center [122, 218] width 103 height 9
